Goal: Task Accomplishment & Management: Use online tool/utility

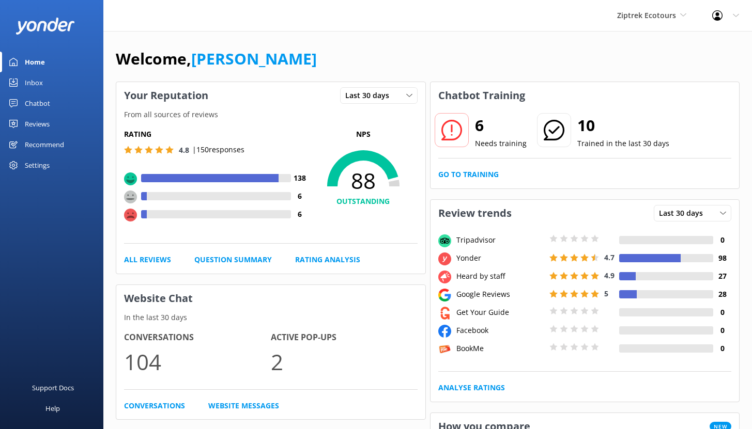
click at [43, 100] on div "Chatbot" at bounding box center [37, 103] width 25 height 21
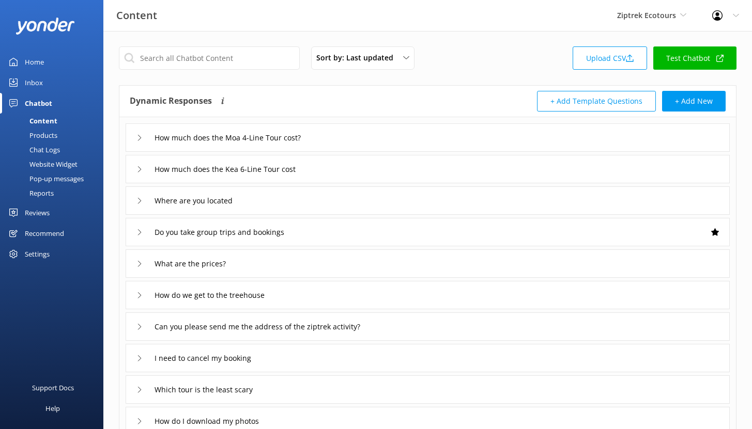
click at [44, 151] on div "Chat Logs" at bounding box center [33, 150] width 54 height 14
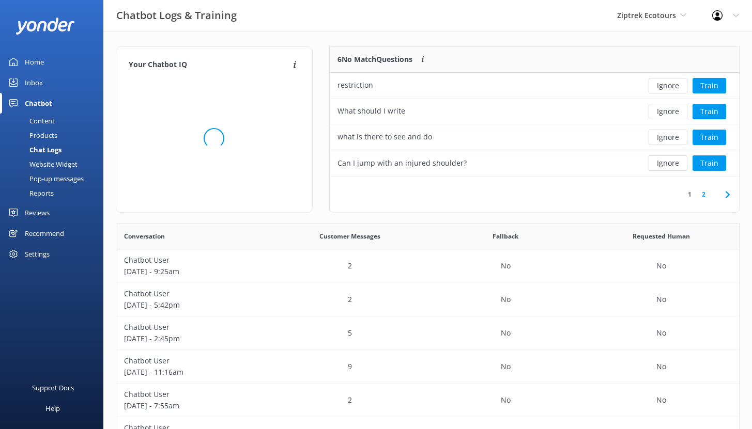
scroll to position [122, 401]
click at [46, 190] on div "Reports" at bounding box center [30, 193] width 48 height 14
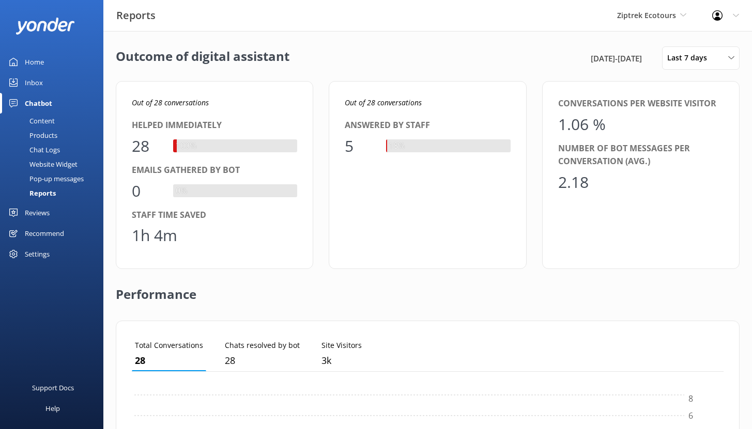
scroll to position [96, 584]
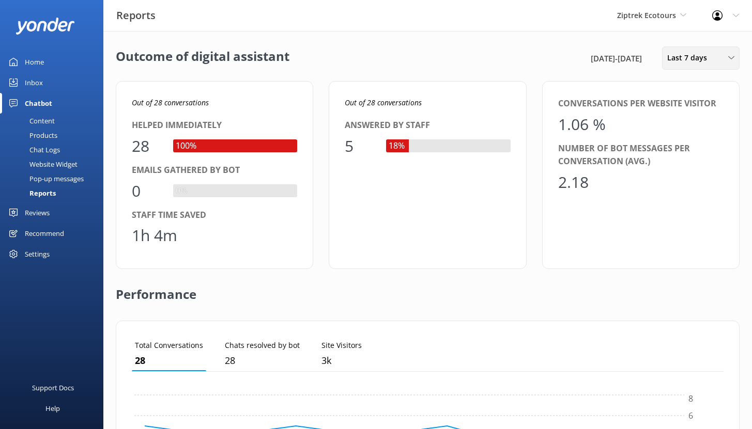
click at [679, 66] on div "Last 7 days Last 7 days Last 30 days Last month Last 90 days Last 180 days Cust…" at bounding box center [700, 57] width 77 height 23
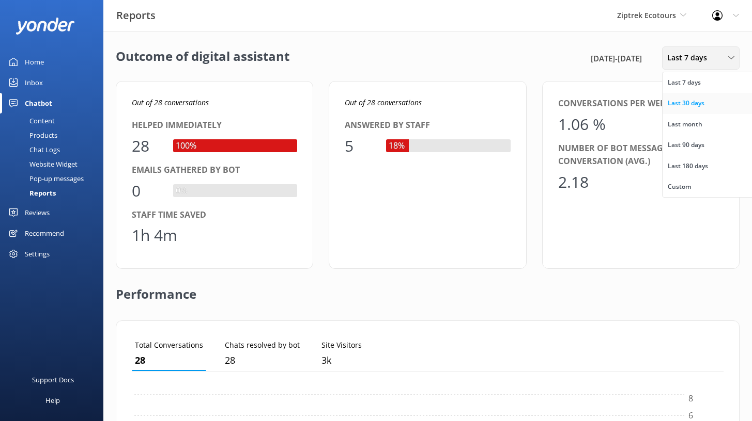
click at [695, 111] on link "Last 30 days" at bounding box center [708, 103] width 92 height 21
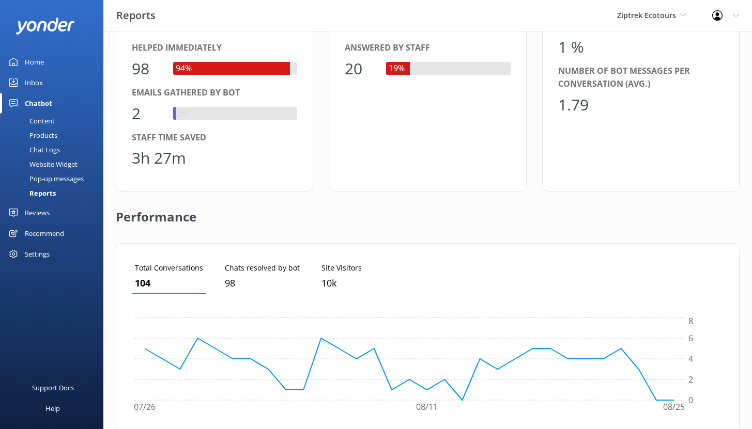
scroll to position [0, 0]
